Goal: Navigation & Orientation: Find specific page/section

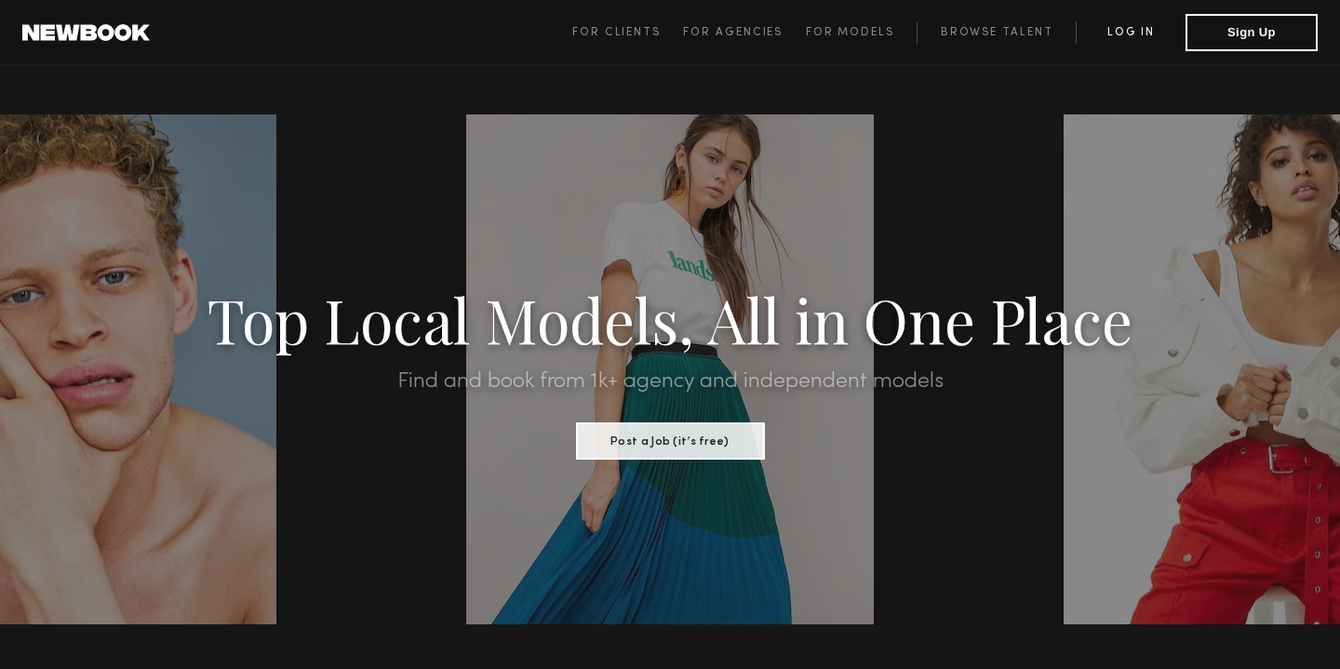
click at [986, 33] on link "Log in" at bounding box center [1130, 32] width 110 height 22
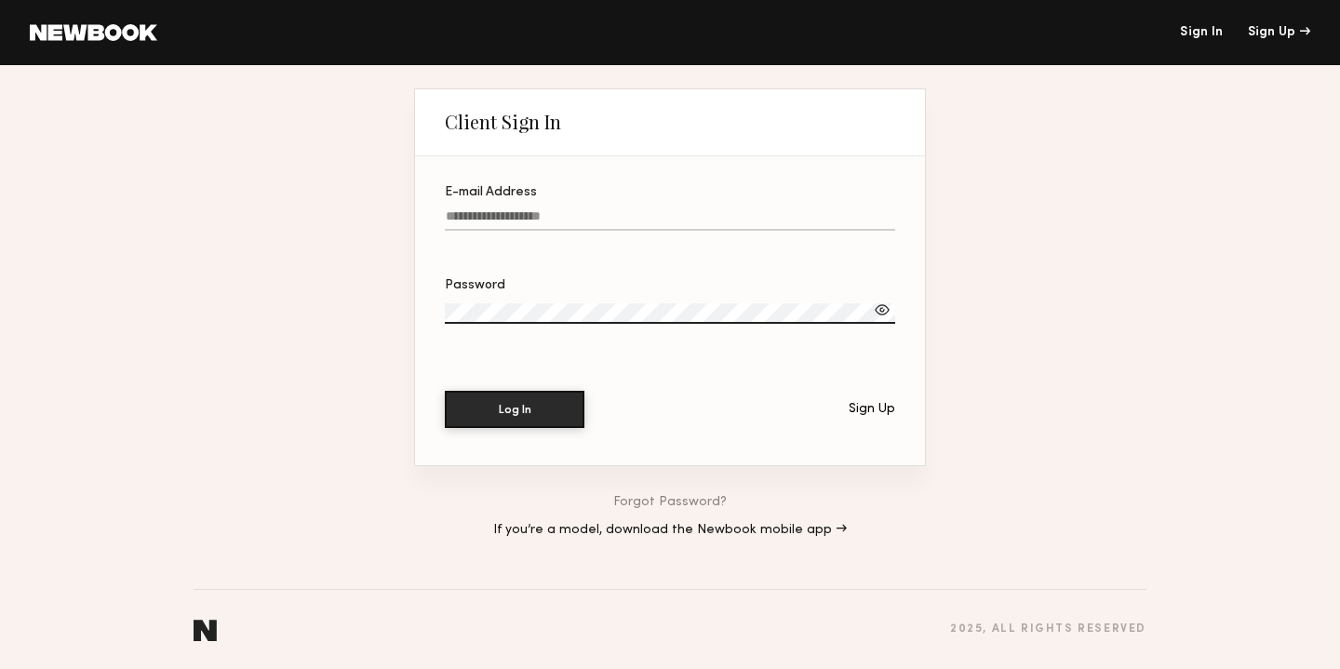
click at [530, 186] on div "E-mail Address" at bounding box center [670, 192] width 450 height 13
click at [530, 209] on input "E-mail Address" at bounding box center [670, 219] width 450 height 21
click at [537, 203] on label "E-mail Address Required" at bounding box center [670, 217] width 450 height 63
click at [537, 209] on input "E-mail Address Required" at bounding box center [670, 219] width 450 height 21
type input "**********"
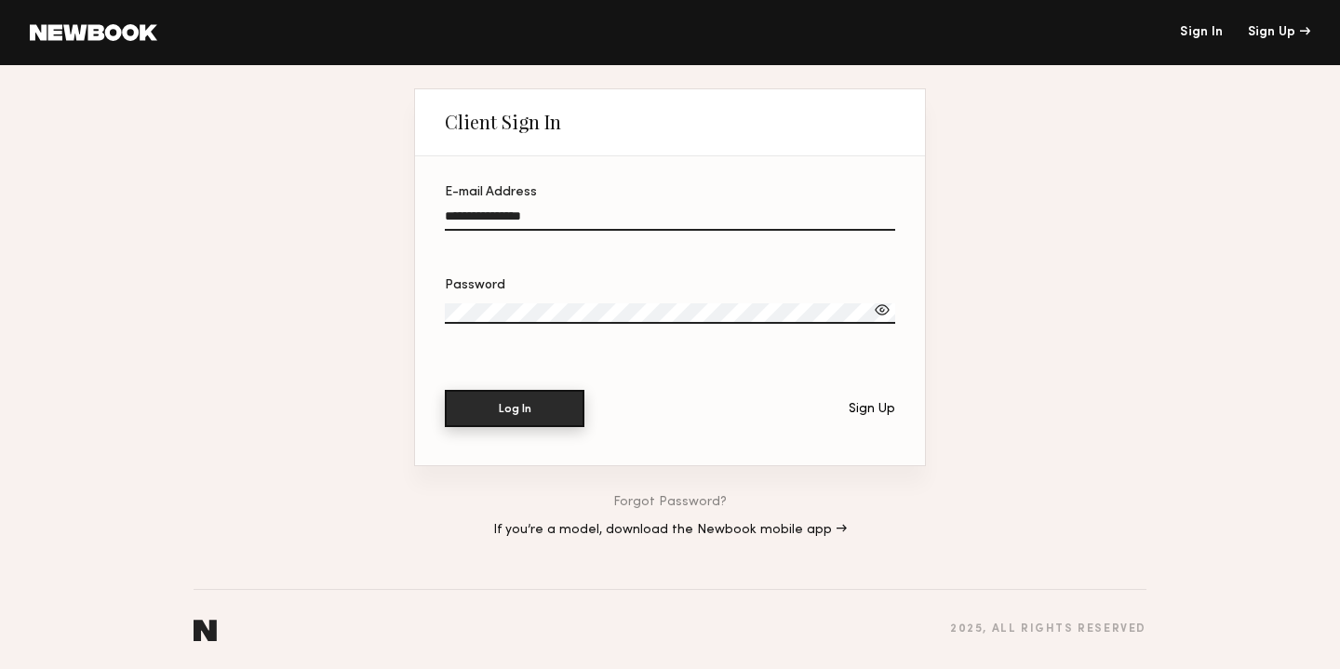
click at [561, 402] on button "Log In" at bounding box center [515, 408] width 140 height 37
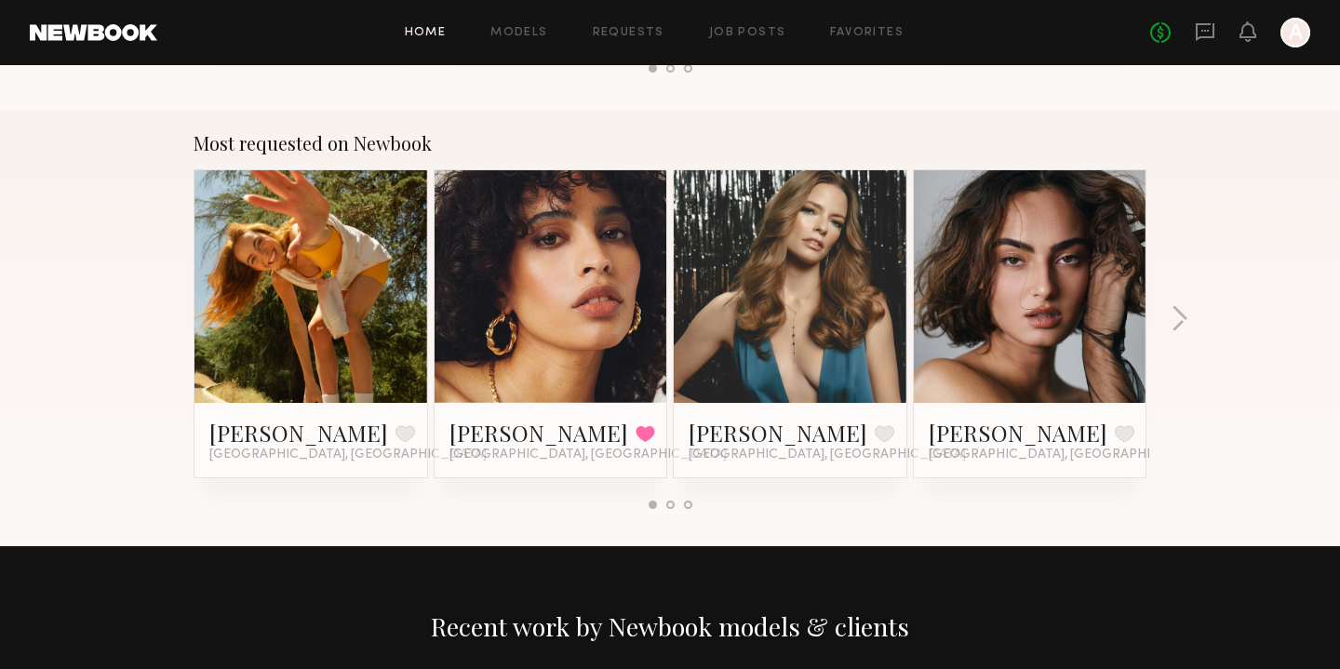
scroll to position [1500, 0]
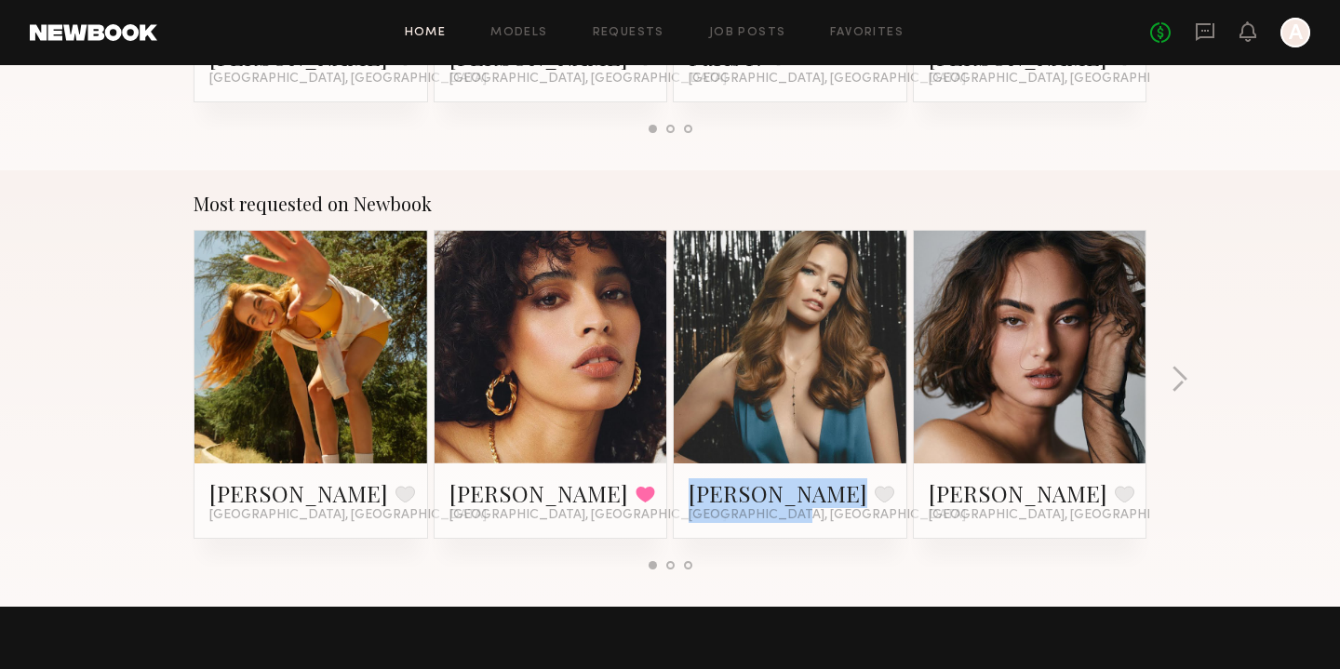
click at [669, 556] on div "[PERSON_NAME] Favorite [GEOGRAPHIC_DATA], [GEOGRAPHIC_DATA] [PERSON_NAME] Favor…" at bounding box center [670, 398] width 958 height 337
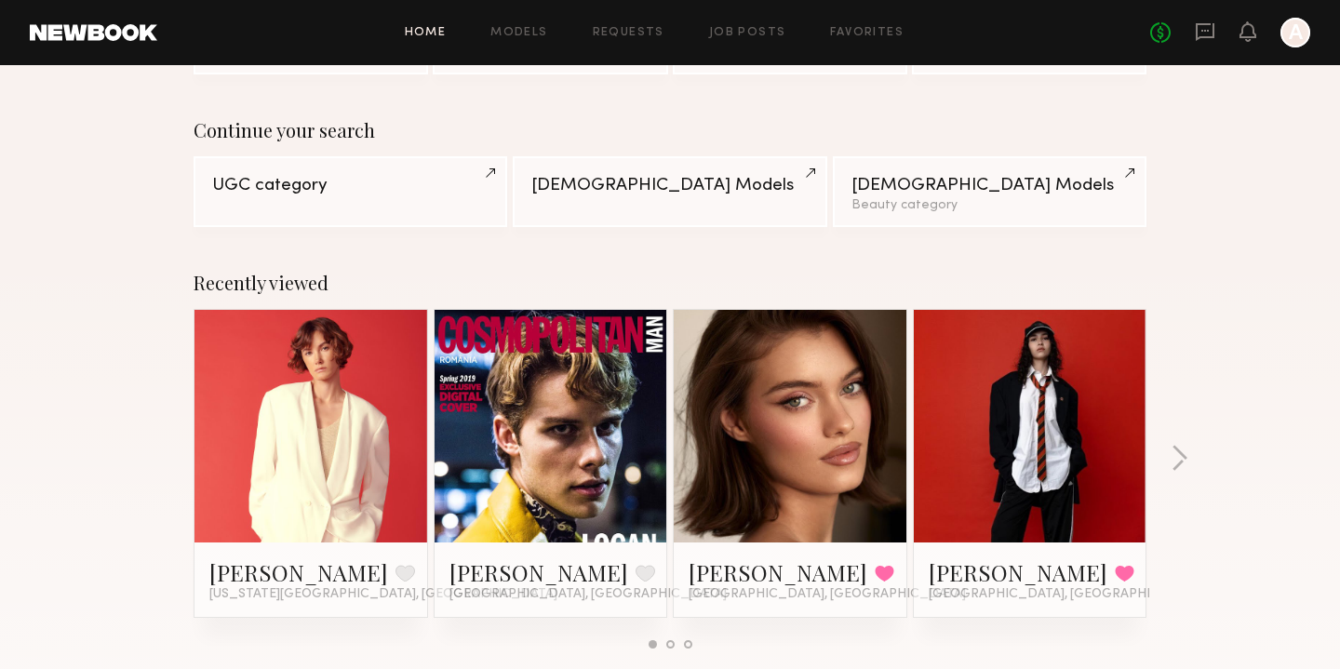
scroll to position [0, 0]
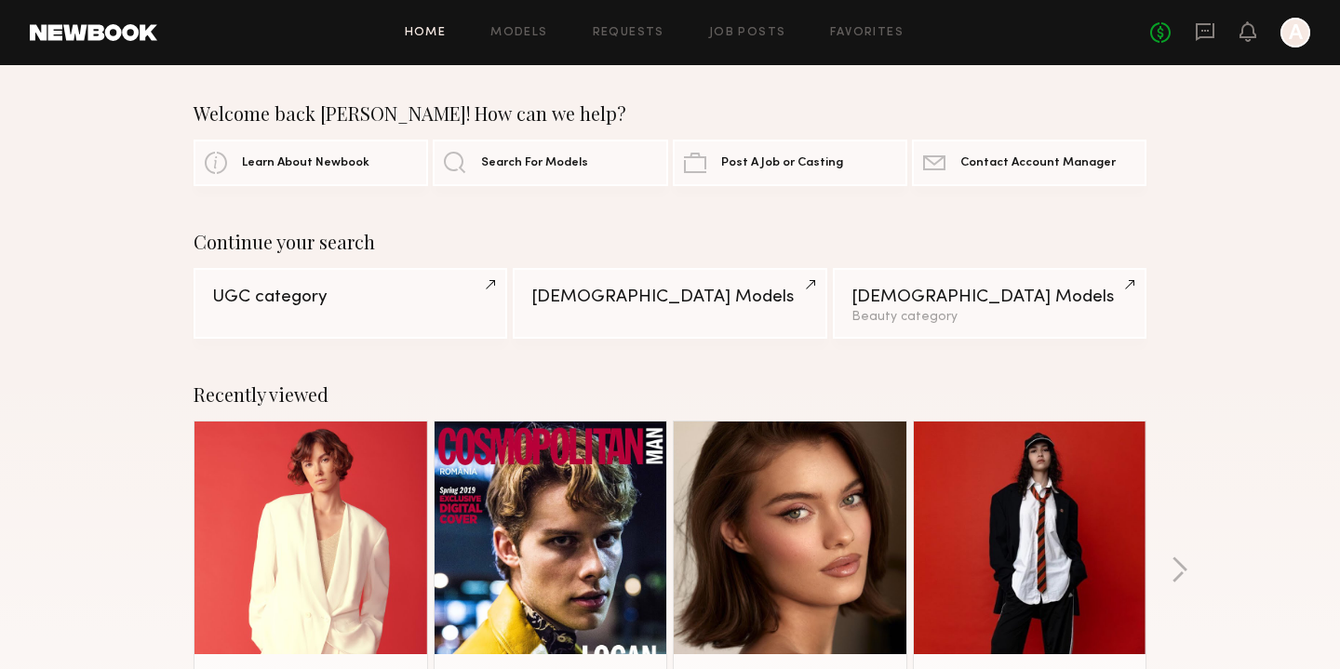
click at [513, 24] on div "Home Models Requests Job Posts Favorites Sign Out No fees up to $5,000 A" at bounding box center [733, 33] width 1153 height 30
click at [516, 30] on link "Models" at bounding box center [518, 33] width 57 height 12
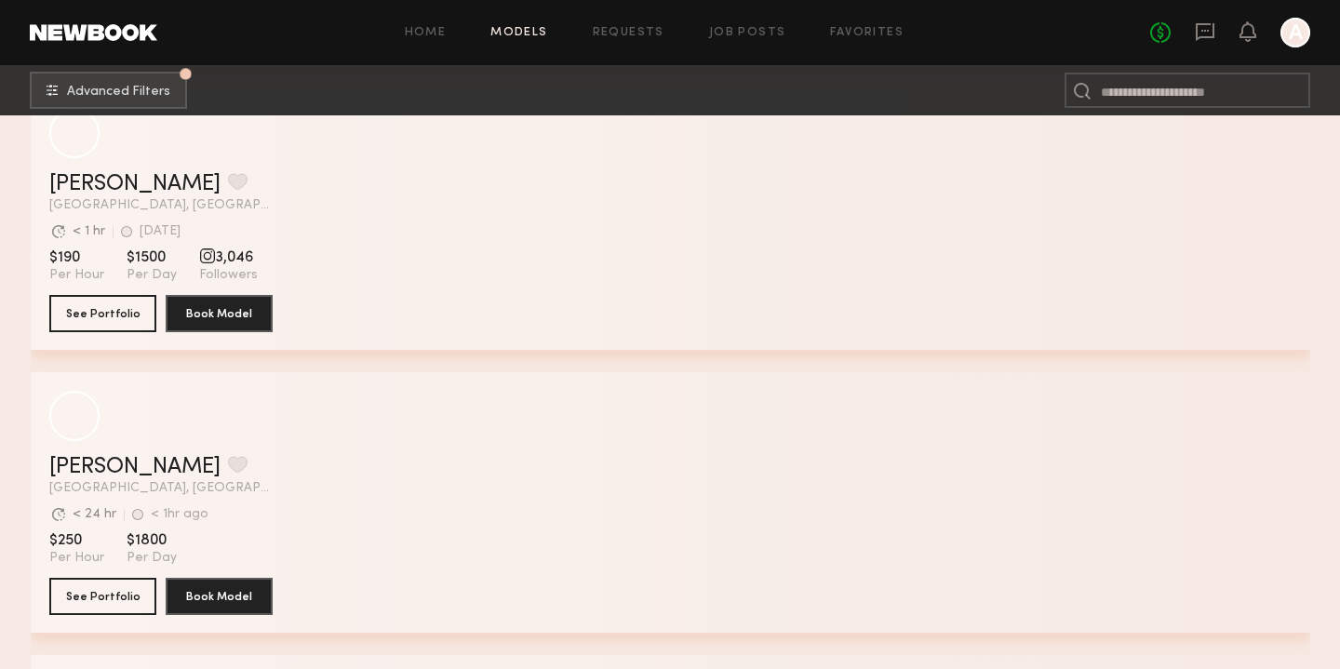
scroll to position [5132, 0]
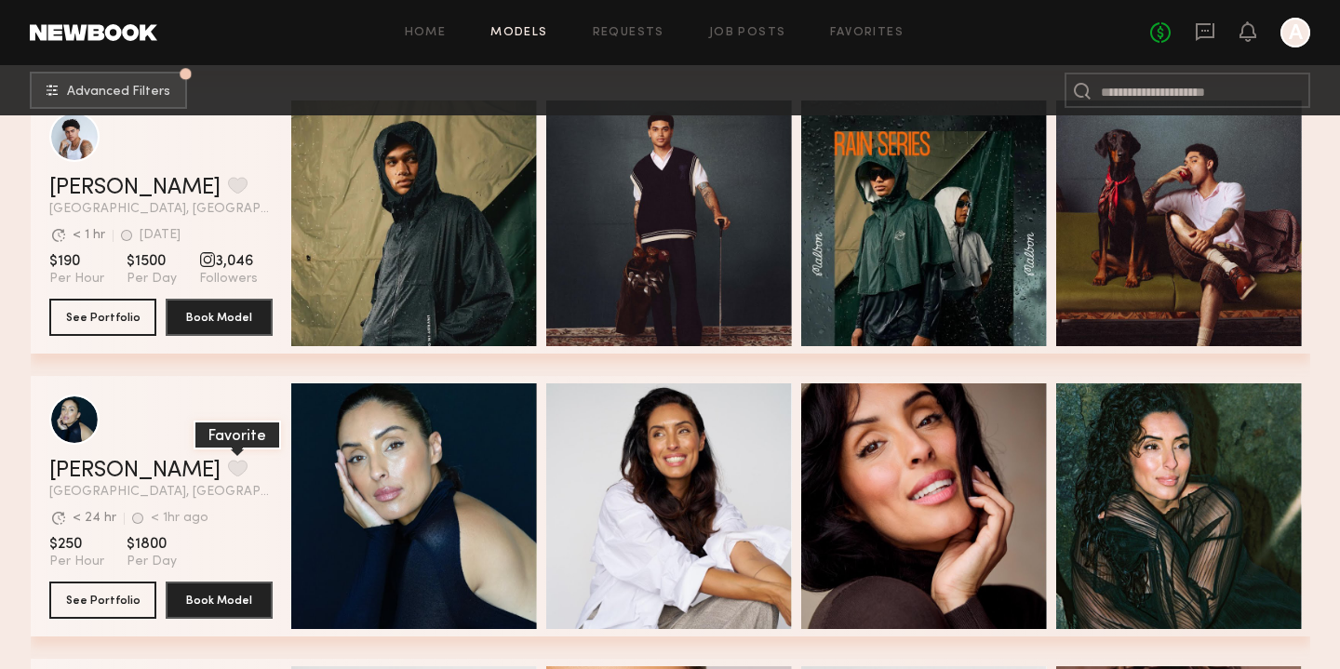
click at [228, 462] on button "grid" at bounding box center [238, 468] width 20 height 17
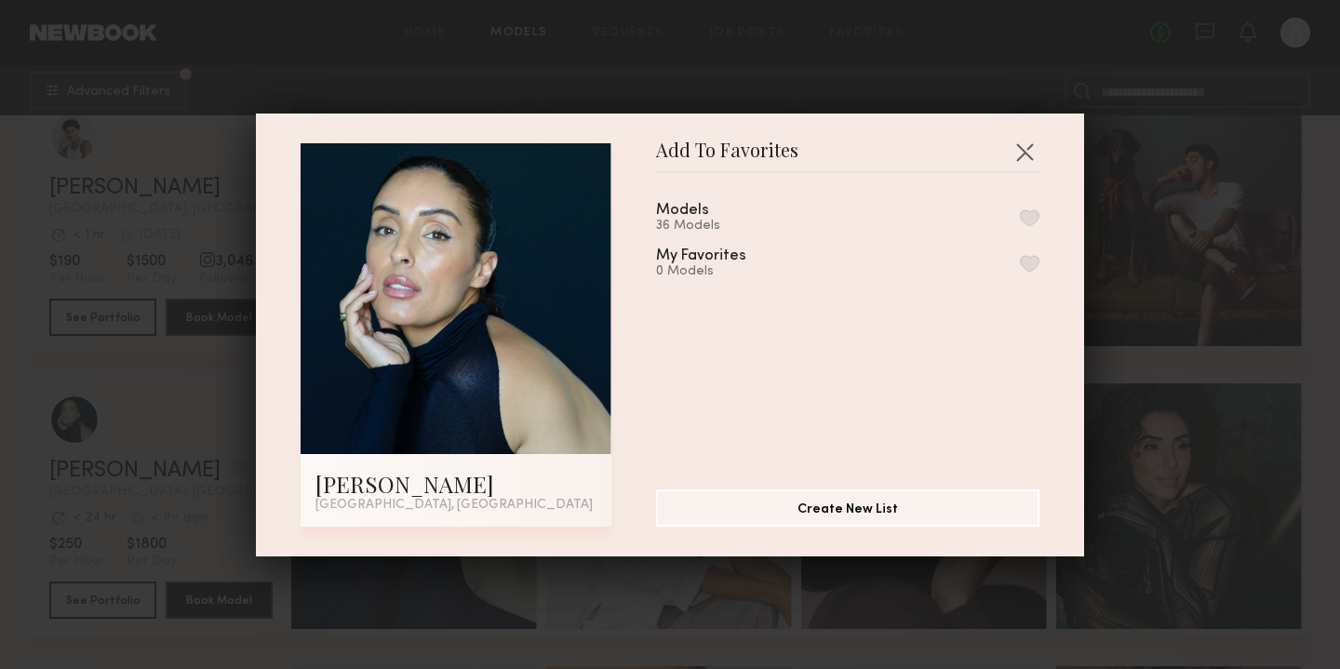
click at [986, 216] on button "button" at bounding box center [1030, 217] width 20 height 17
click at [986, 164] on button "button" at bounding box center [1024, 152] width 30 height 30
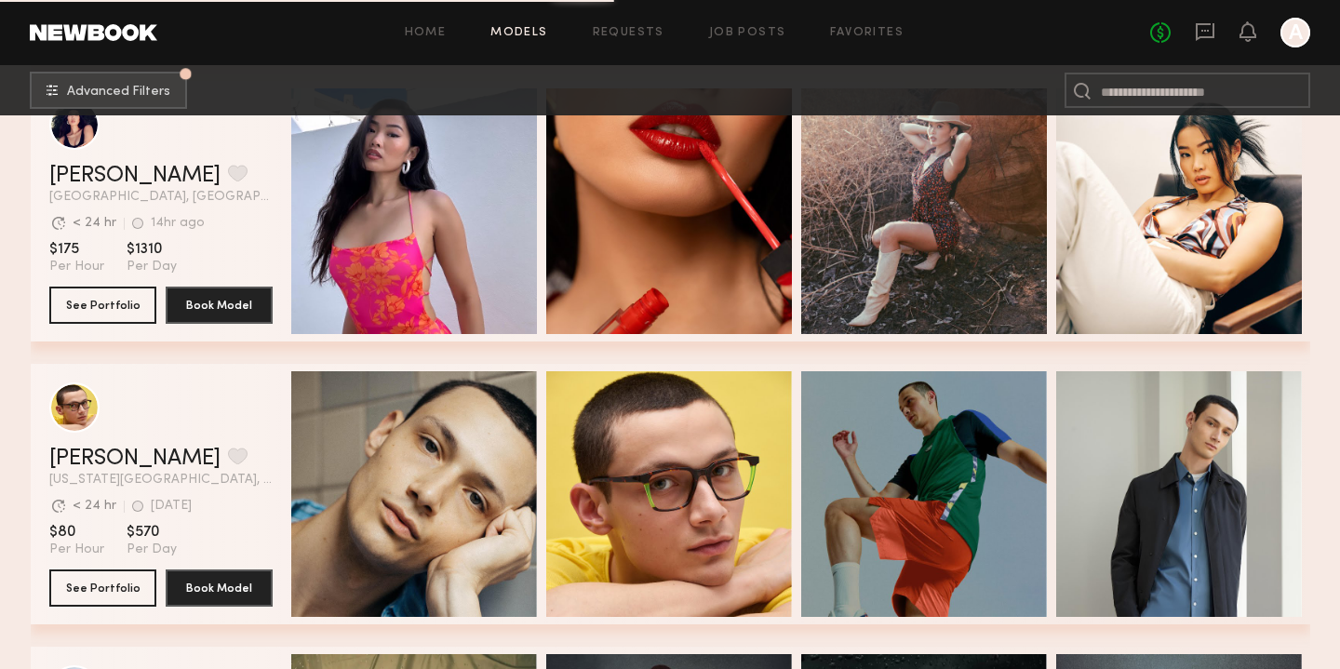
scroll to position [4319, 0]
